Goal: Navigation & Orientation: Find specific page/section

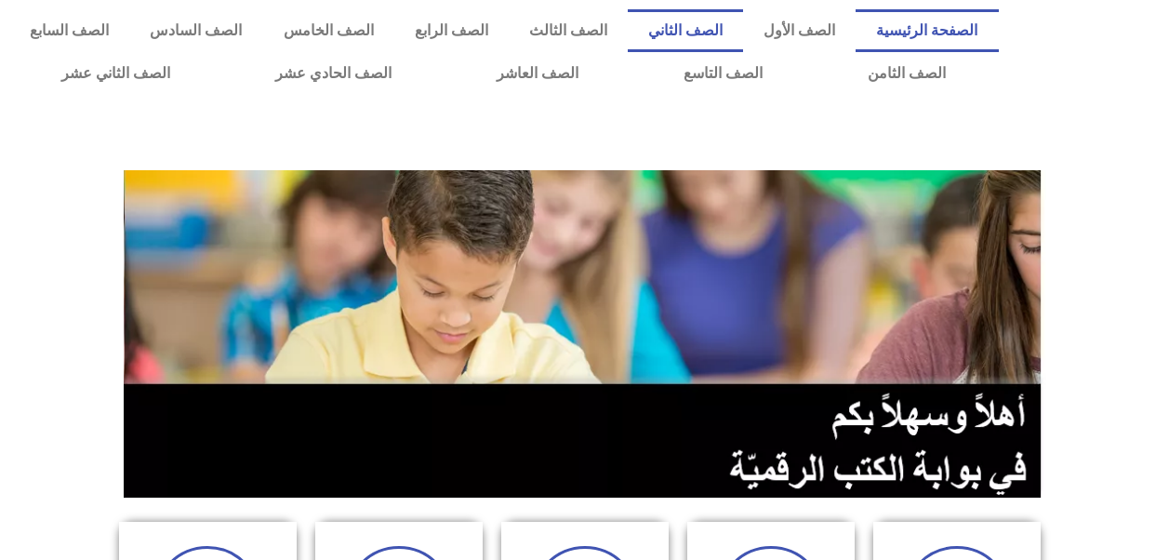
click at [714, 33] on link "الصف الثاني" at bounding box center [685, 30] width 115 height 43
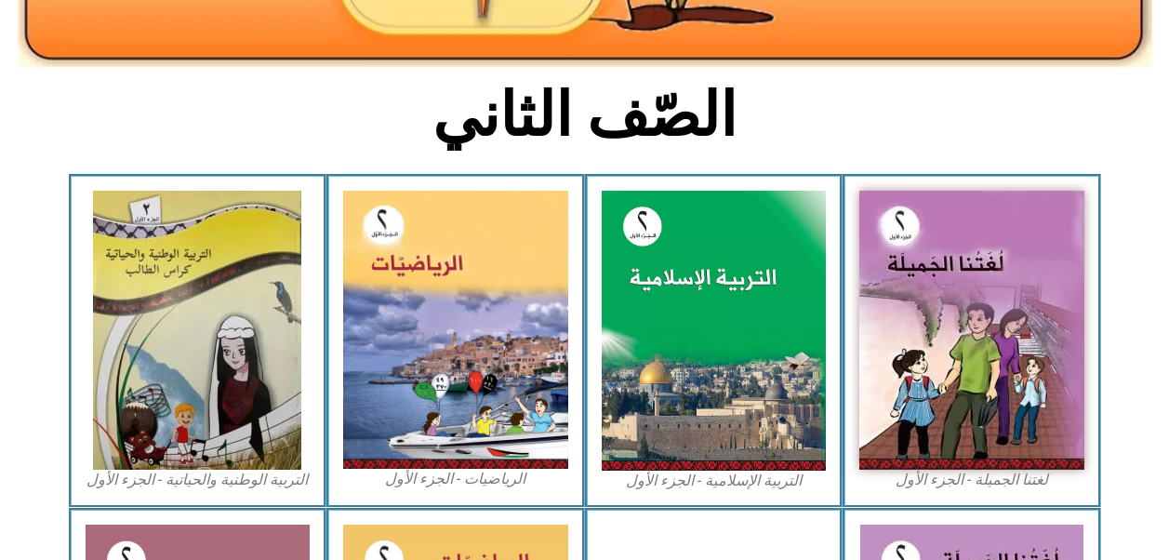
scroll to position [416, 0]
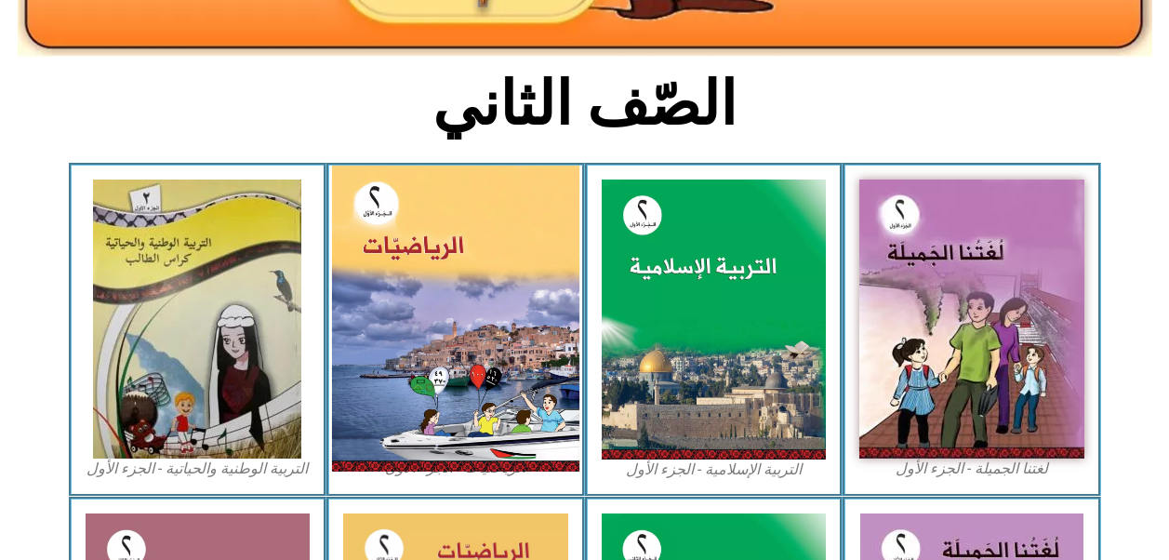
click at [483, 340] on img at bounding box center [455, 319] width 247 height 306
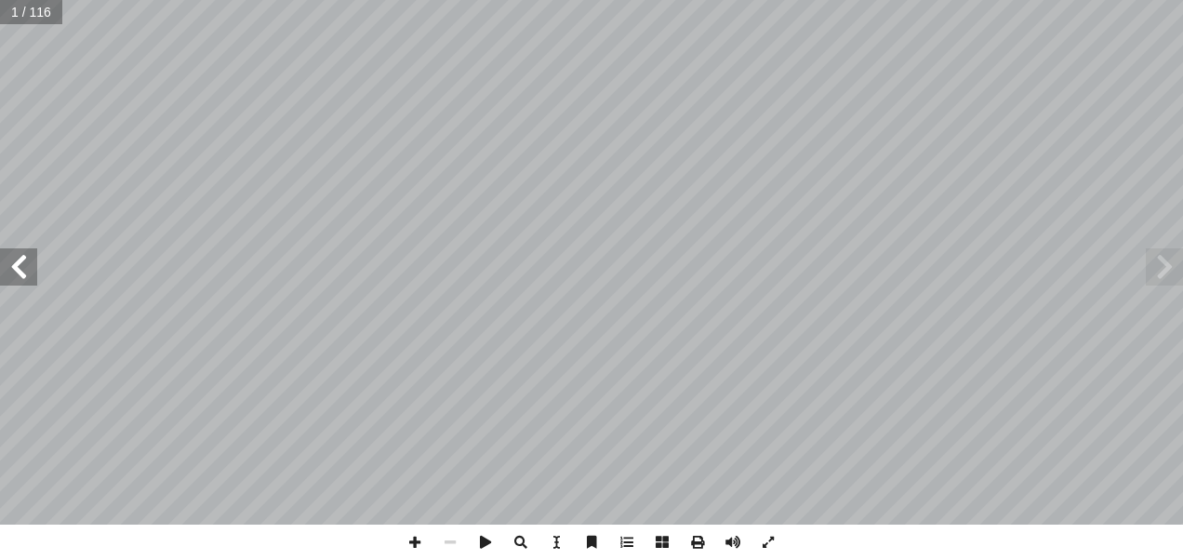
click at [27, 273] on span at bounding box center [18, 266] width 37 height 37
click at [23, 266] on span at bounding box center [18, 266] width 37 height 37
click at [24, 272] on span at bounding box center [18, 266] width 37 height 37
click at [26, 271] on span at bounding box center [18, 266] width 37 height 37
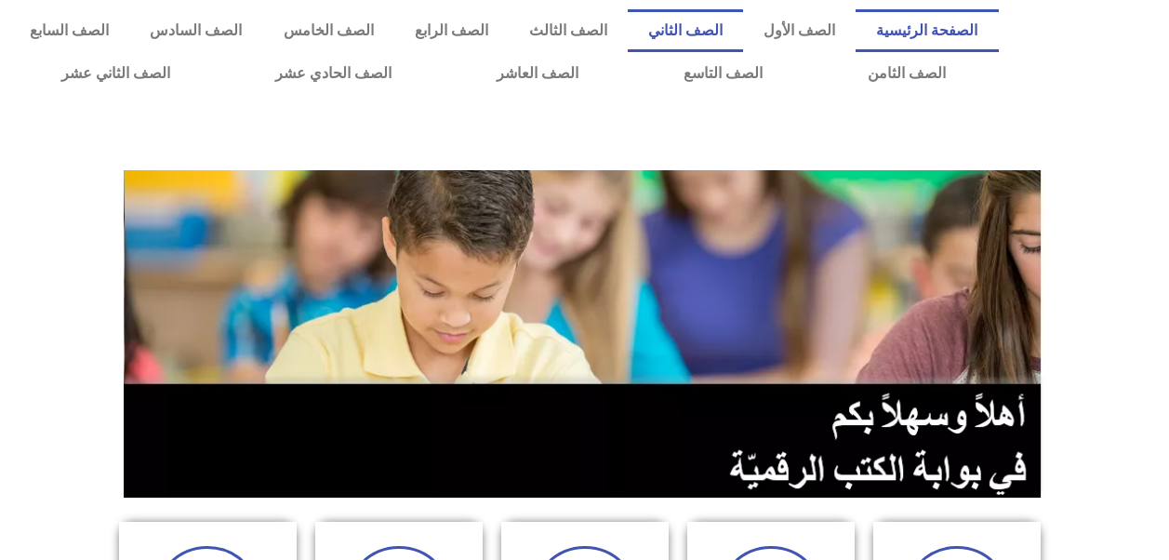
click at [713, 30] on link "الصف الثاني" at bounding box center [685, 30] width 115 height 43
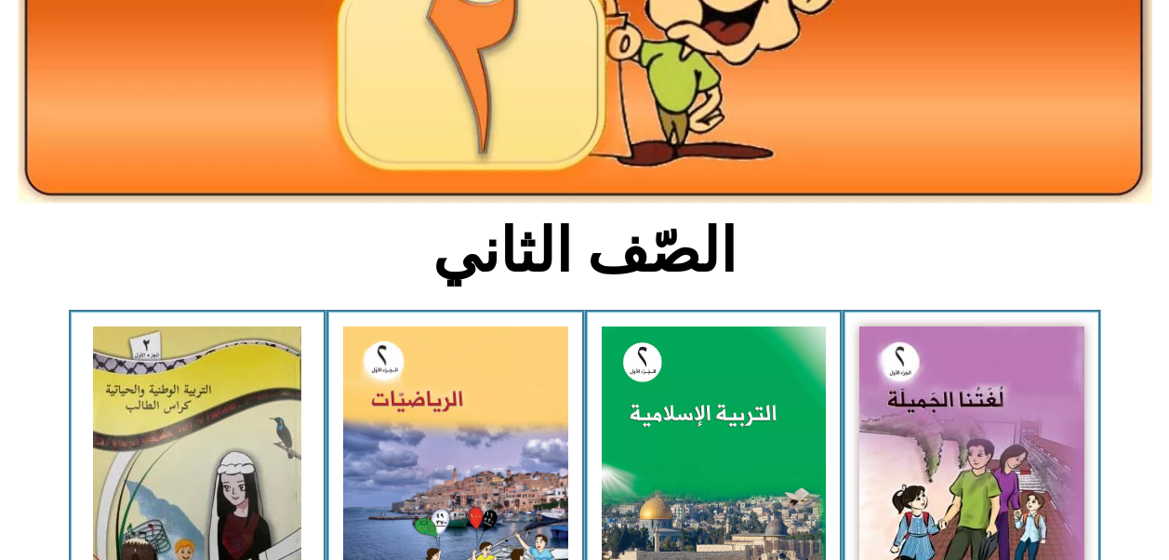
scroll to position [293, 0]
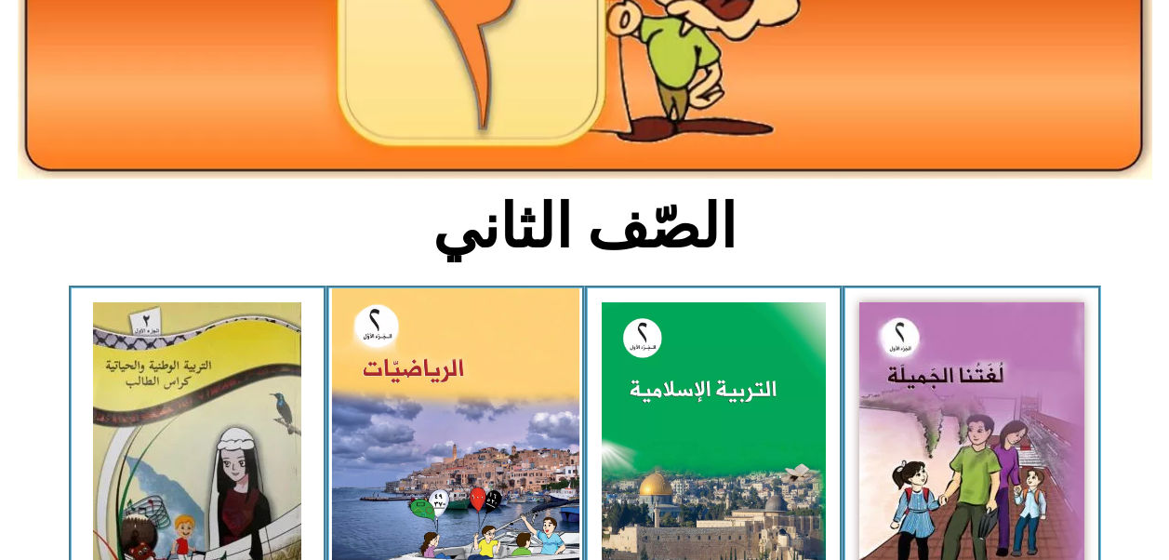
click at [413, 392] on img at bounding box center [455, 441] width 247 height 306
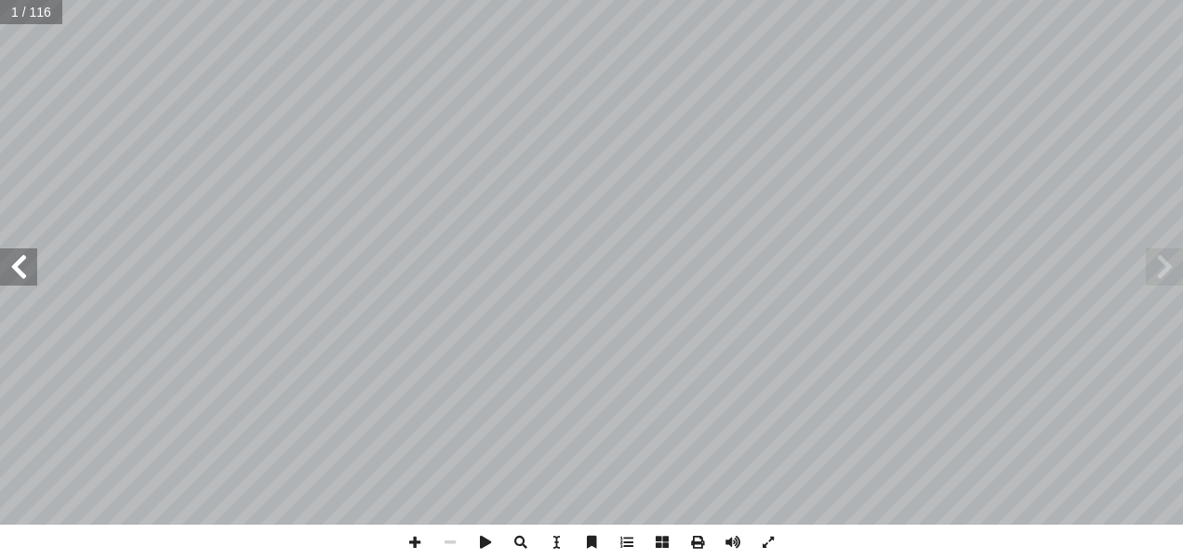
click at [29, 250] on span at bounding box center [18, 266] width 37 height 37
click at [24, 257] on span at bounding box center [18, 266] width 37 height 37
click at [23, 263] on span at bounding box center [18, 266] width 37 height 37
click at [20, 268] on span at bounding box center [18, 266] width 37 height 37
click at [16, 253] on span at bounding box center [18, 266] width 37 height 37
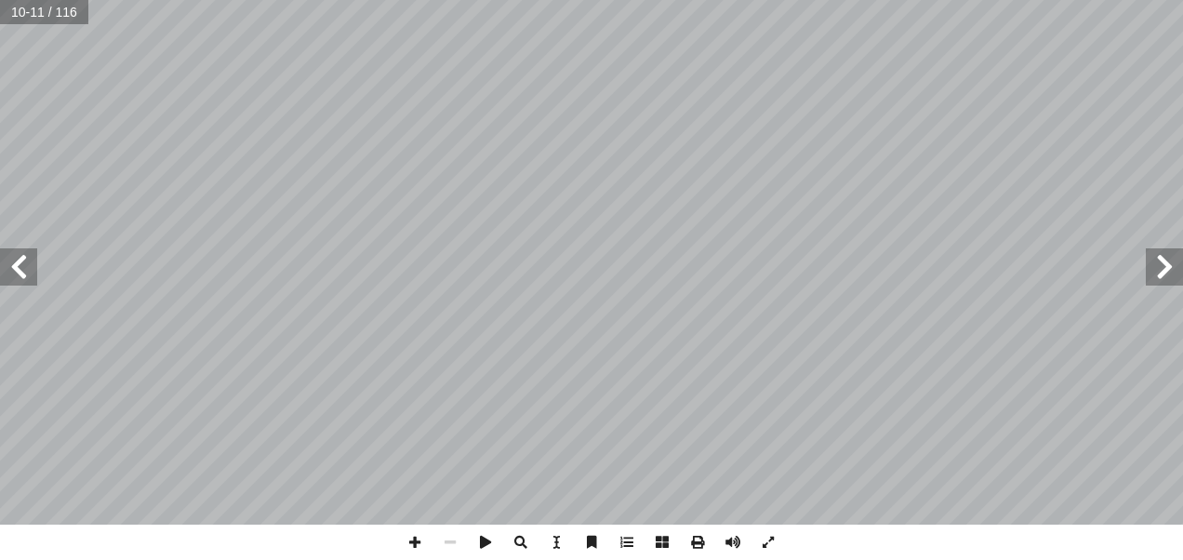
click at [10, 265] on span at bounding box center [18, 266] width 37 height 37
